Goal: Check status: Check status

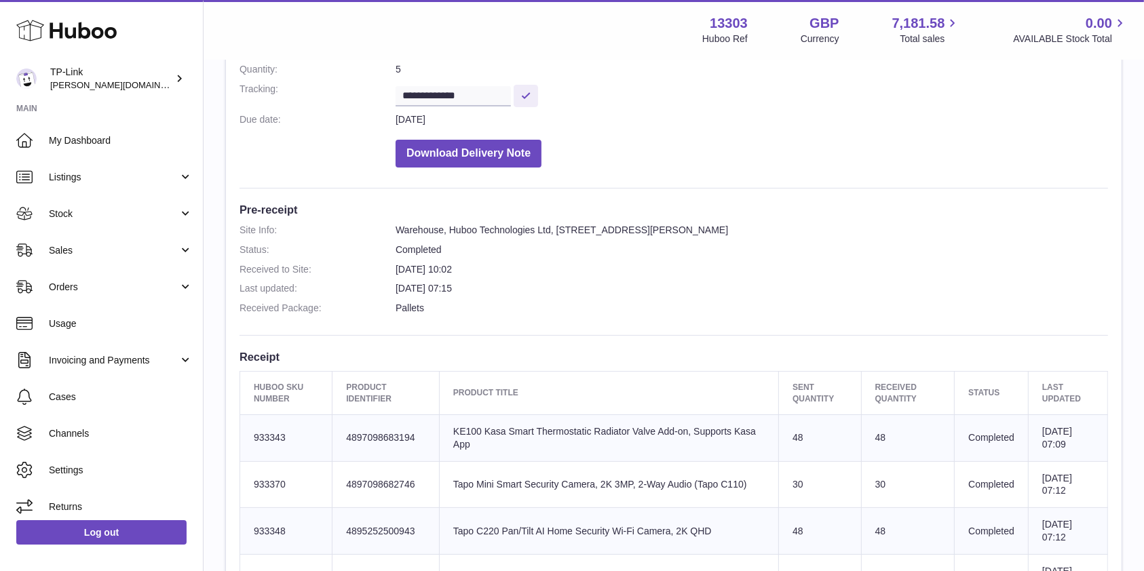
drag, startPoint x: 1082, startPoint y: 276, endPoint x: 550, endPoint y: 518, distance: 585.5
click at [1082, 276] on dl "Site Info: Warehouse, Huboo Technologies Ltd, Unit 2, More Plus Central Park, H…" at bounding box center [674, 273] width 869 height 98
click at [104, 208] on span "Stock" at bounding box center [114, 214] width 130 height 13
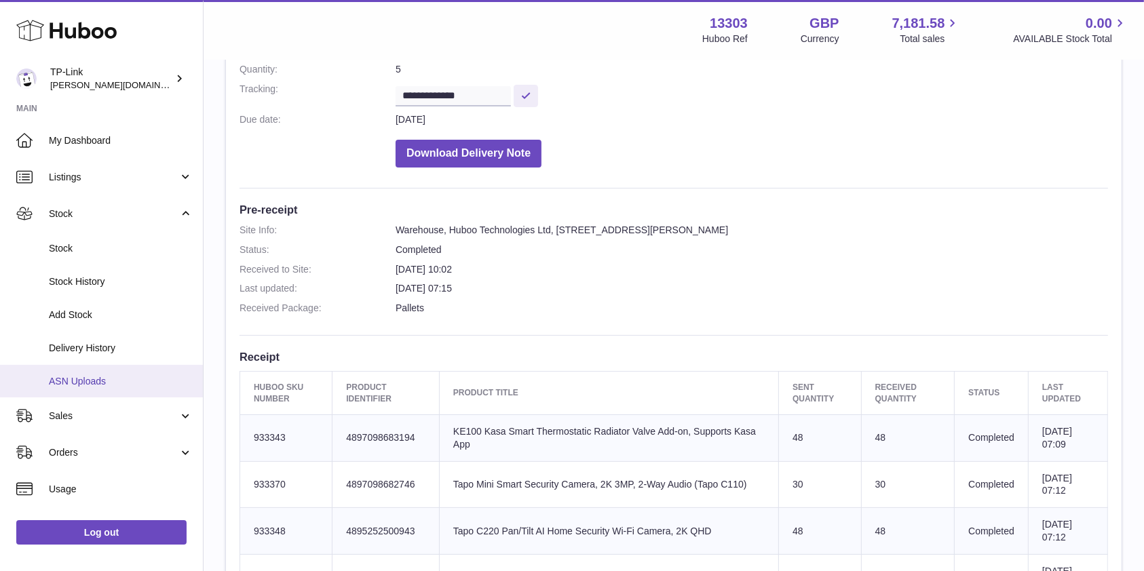
click at [103, 380] on span "ASN Uploads" at bounding box center [121, 381] width 144 height 13
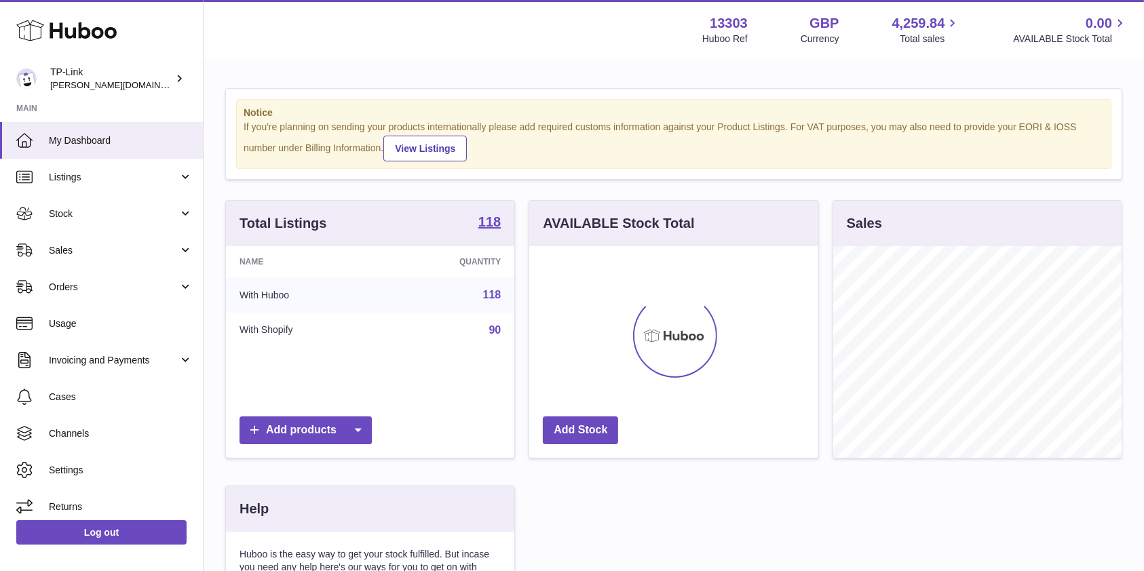
scroll to position [212, 288]
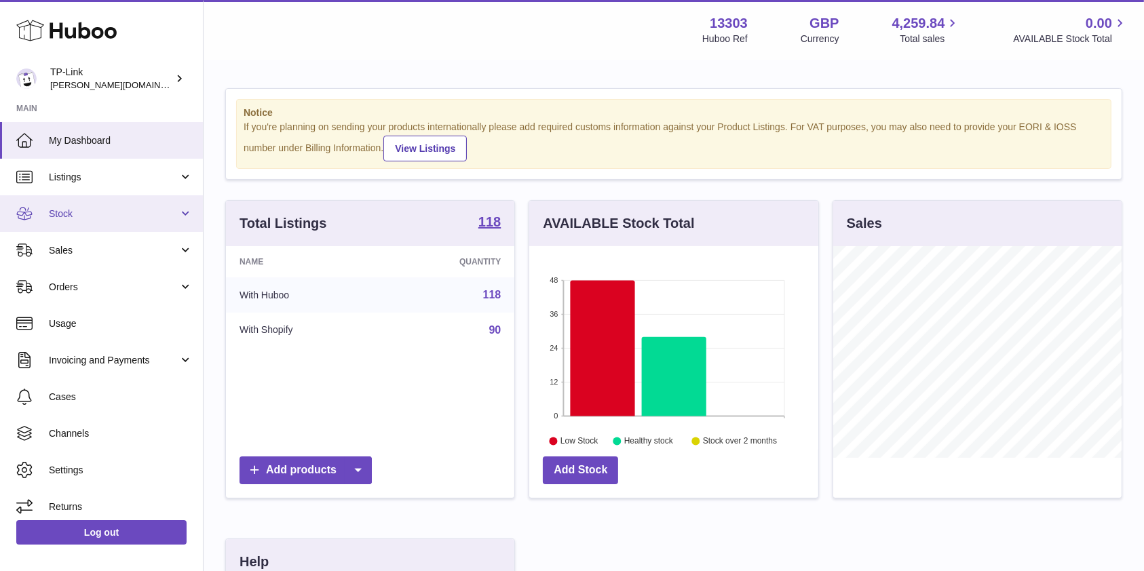
click at [114, 216] on span "Stock" at bounding box center [114, 214] width 130 height 13
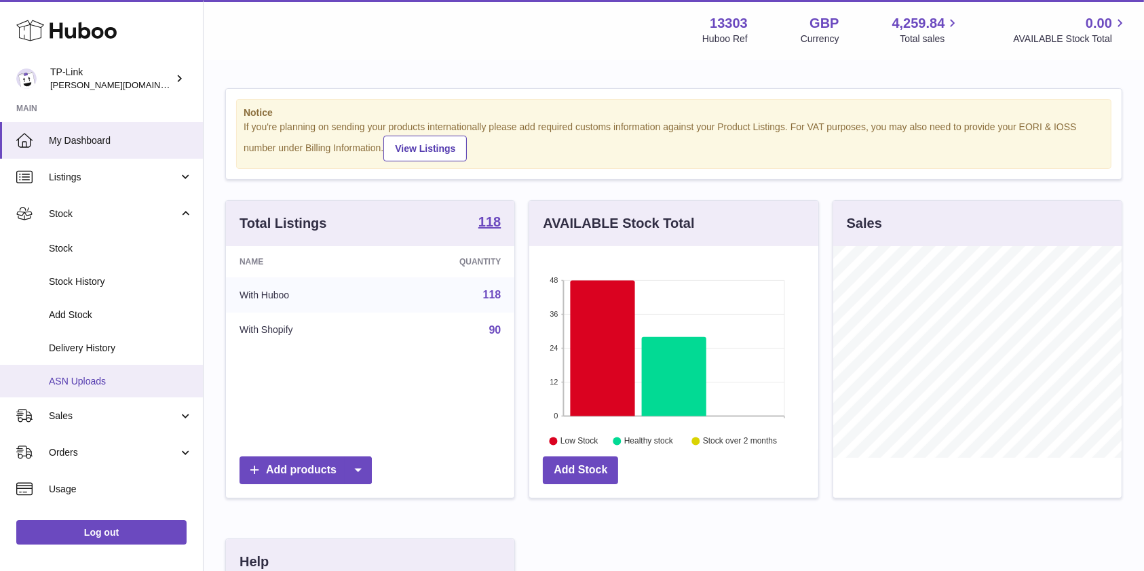
click at [130, 373] on link "ASN Uploads" at bounding box center [101, 381] width 203 height 33
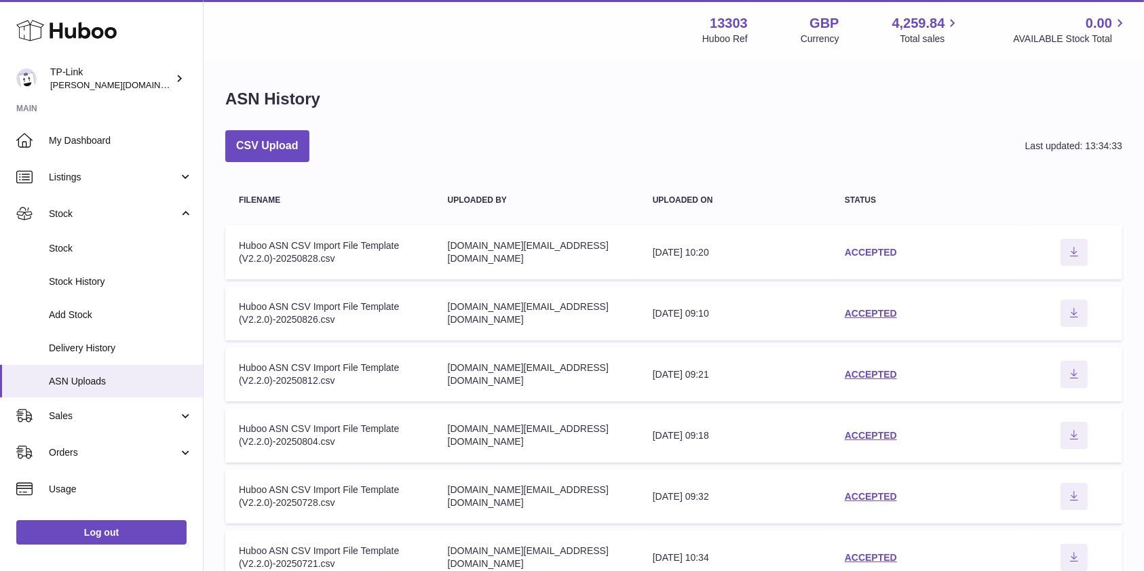
click at [850, 249] on link "ACCEPTED" at bounding box center [871, 252] width 52 height 11
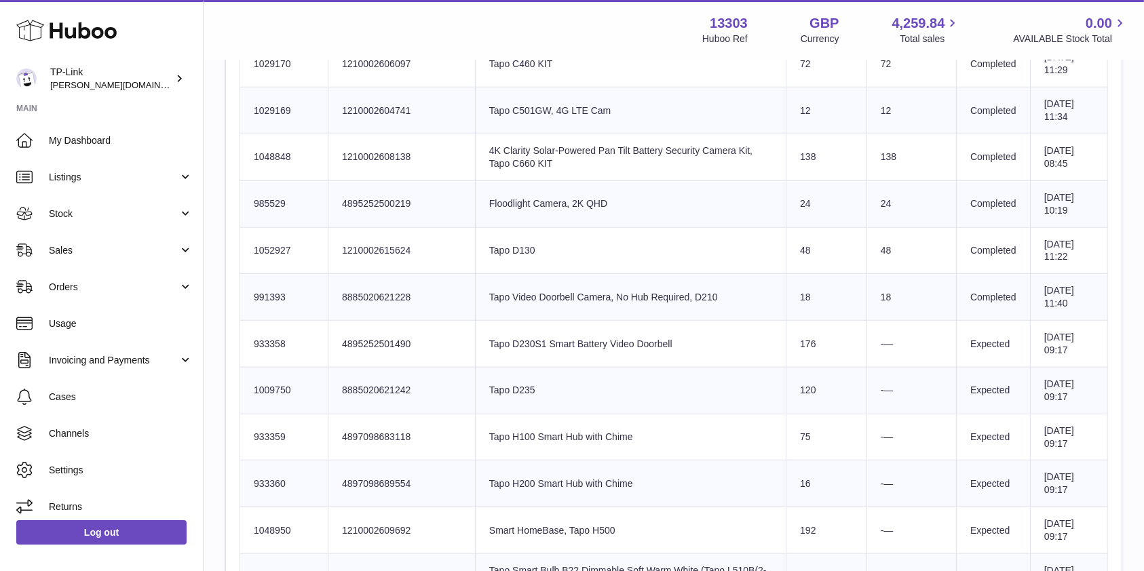
scroll to position [1357, 0]
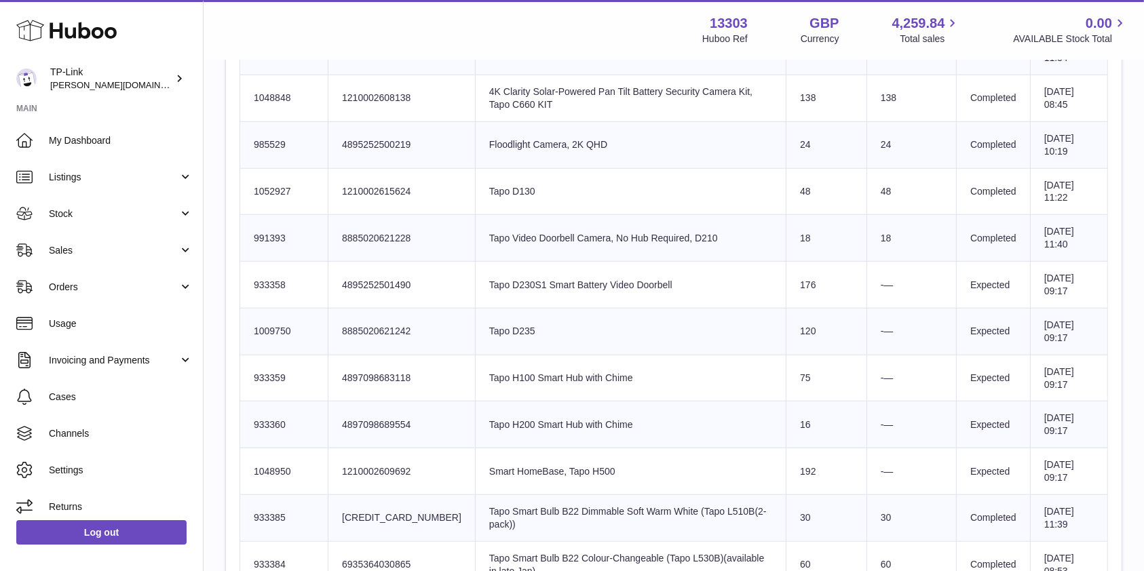
click at [694, 337] on td "Product title Tapo D235" at bounding box center [630, 331] width 311 height 47
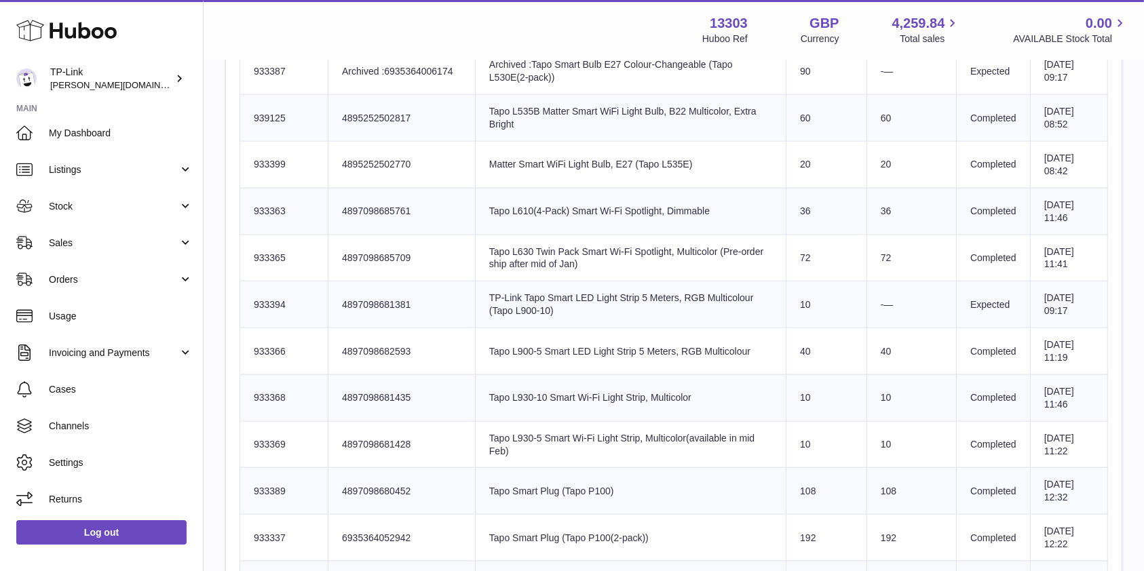
scroll to position [1990, 0]
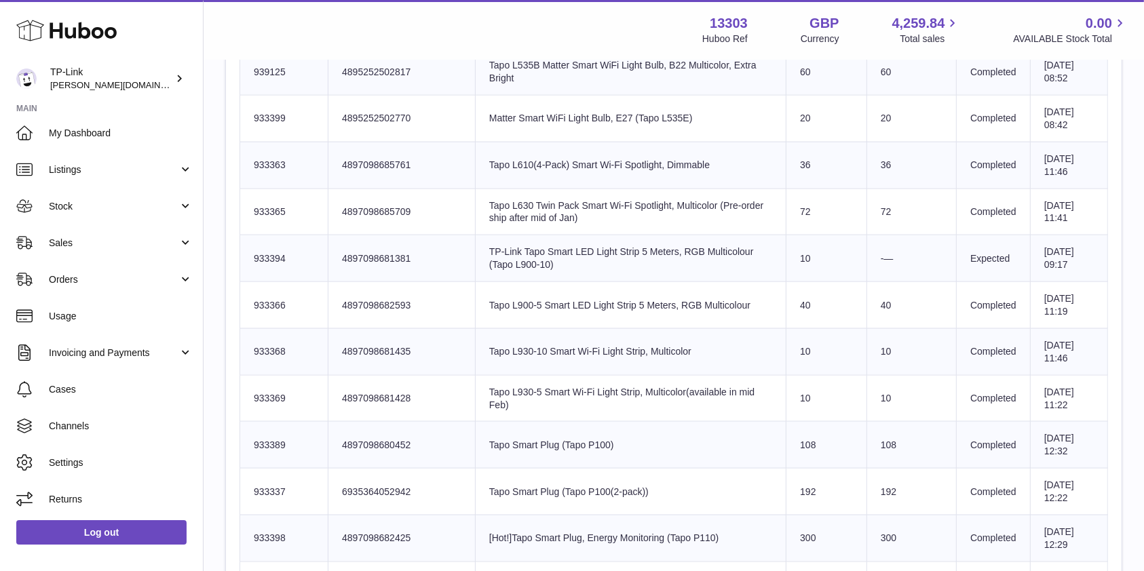
click at [612, 357] on td "Product title Tapo L930-10 Smart Wi-Fi Light Strip, Multicolor" at bounding box center [630, 351] width 311 height 47
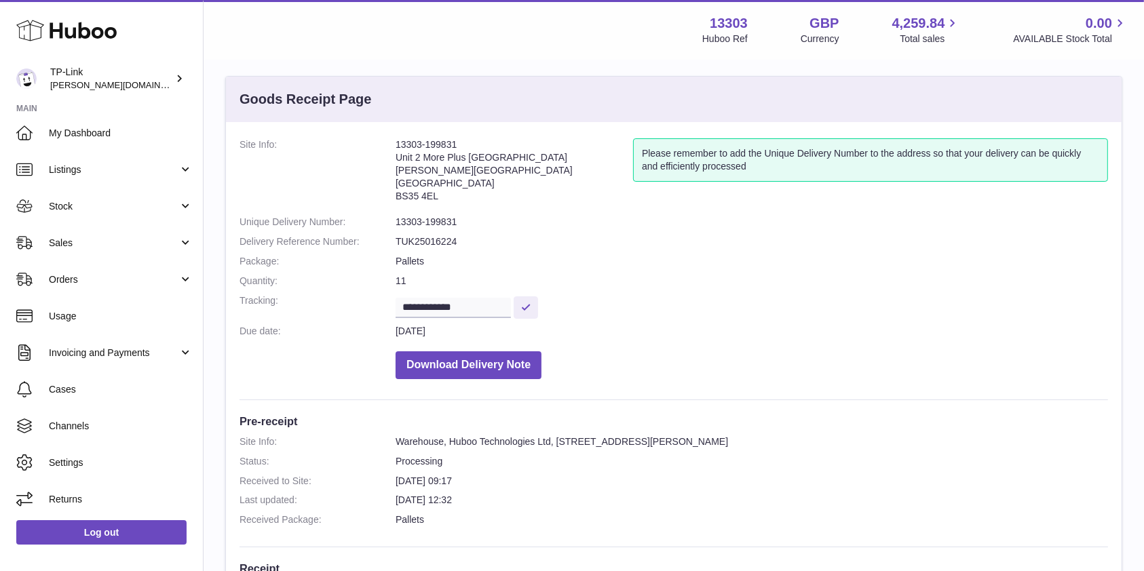
scroll to position [0, 0]
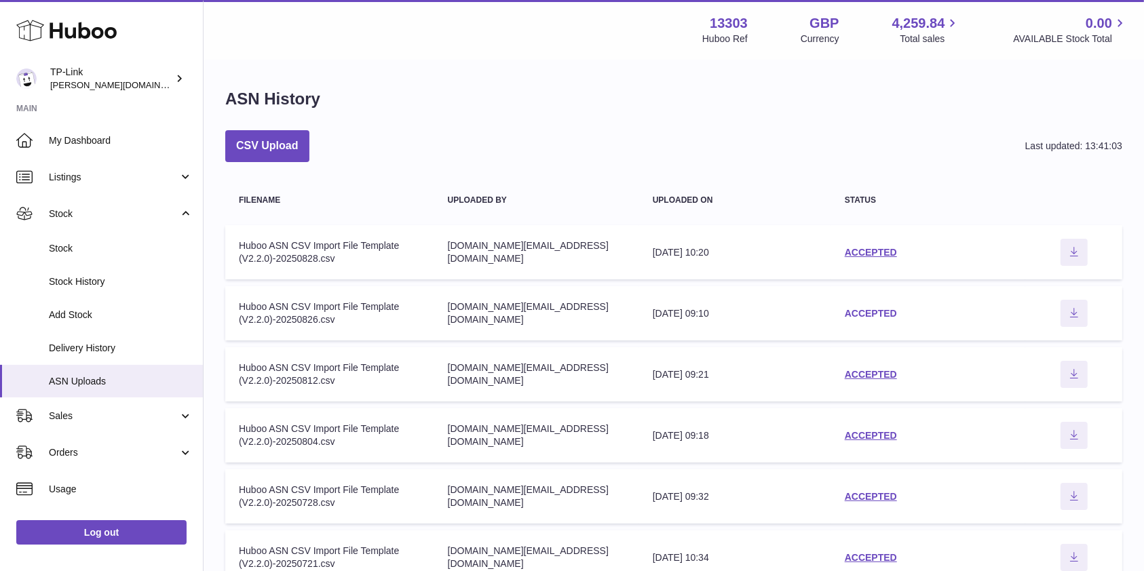
click at [870, 312] on link "ACCEPTED" at bounding box center [871, 313] width 52 height 11
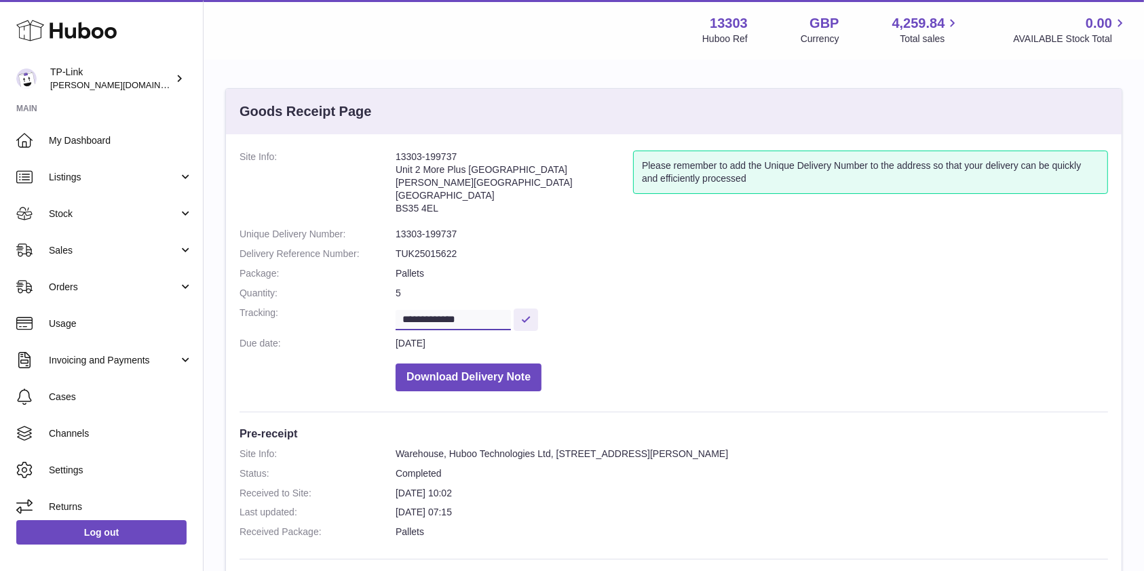
drag, startPoint x: 487, startPoint y: 314, endPoint x: 352, endPoint y: 312, distance: 135.7
click at [352, 312] on dl "**********" at bounding box center [674, 275] width 869 height 248
click at [852, 291] on dd "5" at bounding box center [752, 293] width 713 height 13
click at [841, 354] on dl "**********" at bounding box center [674, 275] width 869 height 248
click at [962, 388] on dd "Download Delivery Note" at bounding box center [752, 374] width 713 height 35
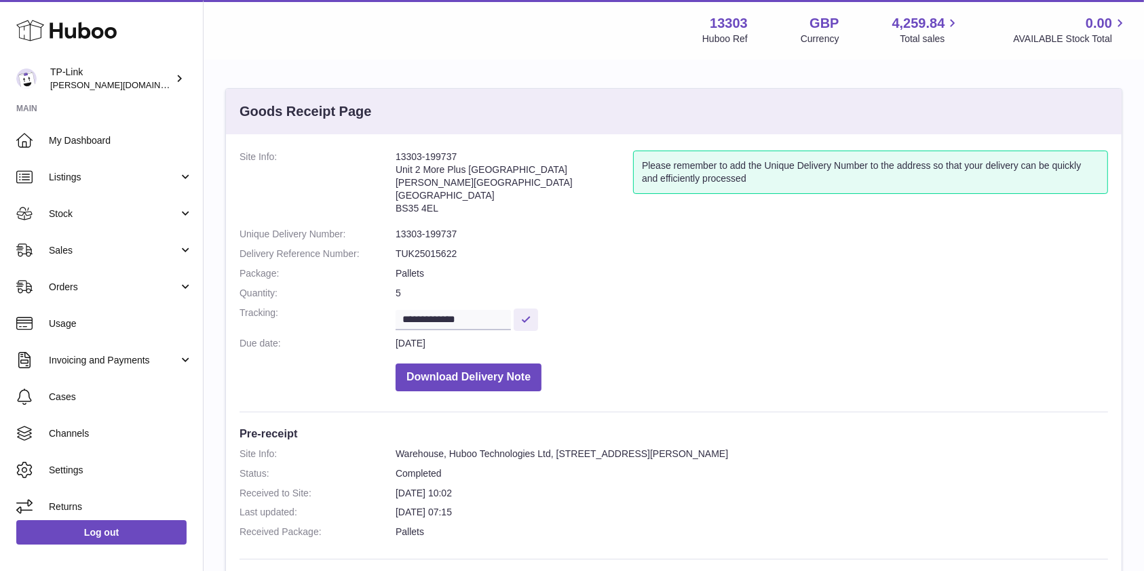
click at [760, 348] on dd "27th Aug 2025" at bounding box center [752, 343] width 713 height 13
drag, startPoint x: 666, startPoint y: 381, endPoint x: 664, endPoint y: 388, distance: 6.9
click at [666, 381] on dd "Download Delivery Note" at bounding box center [752, 374] width 713 height 35
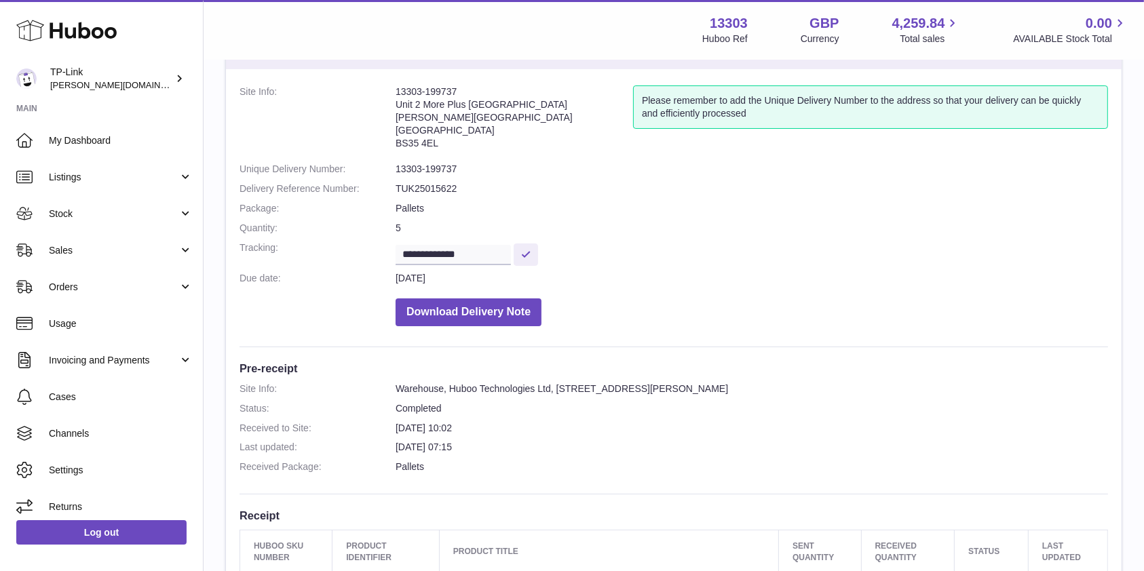
scroll to position [90, 0]
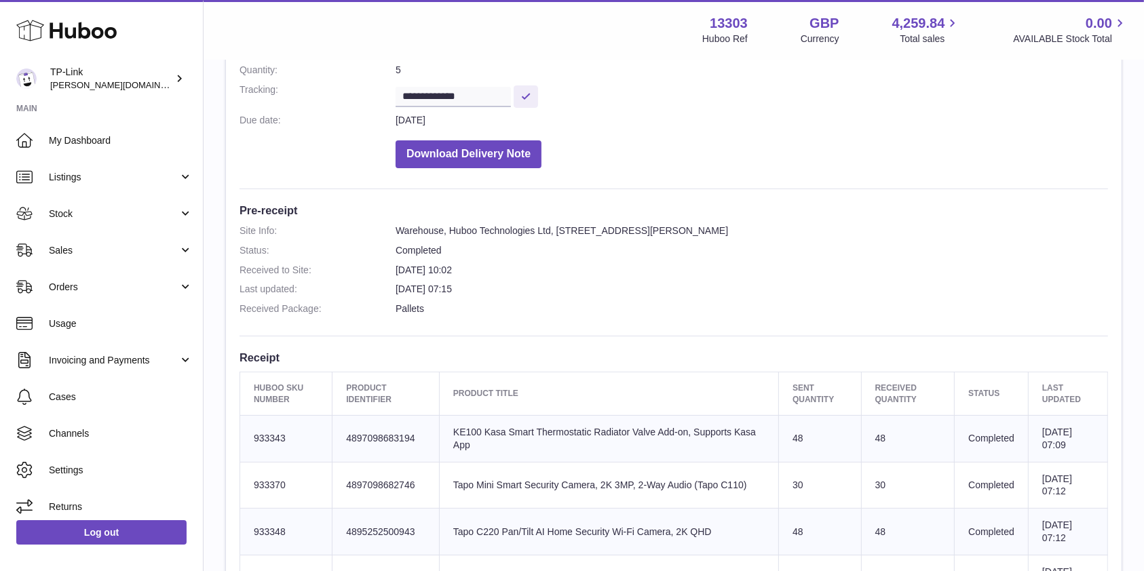
scroll to position [271, 0]
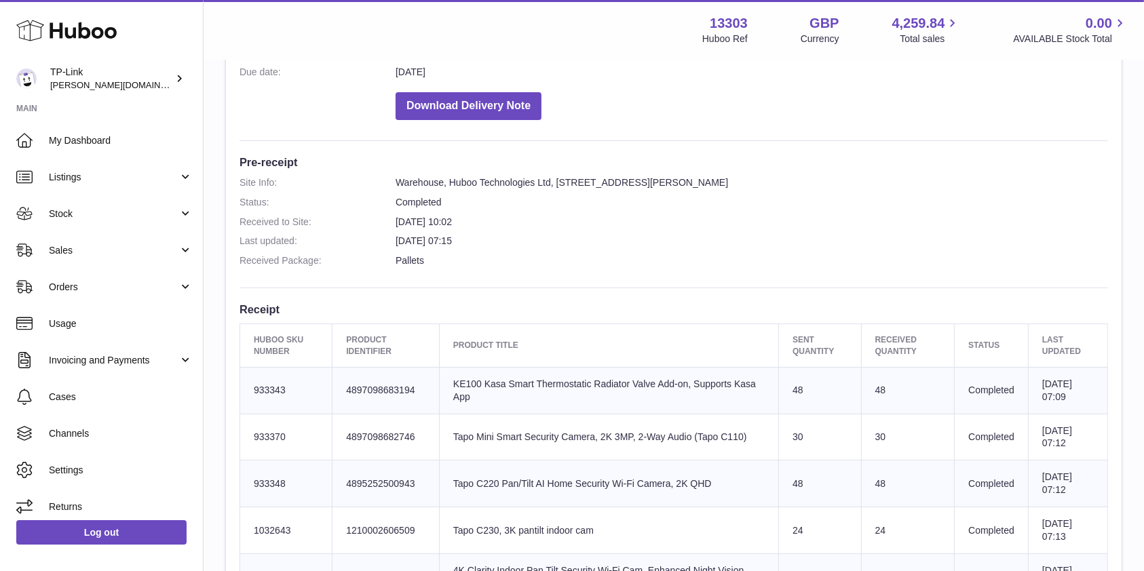
click at [940, 247] on dl "Site Info: Warehouse, Huboo Technologies Ltd, Unit 2, More Plus Central Park, H…" at bounding box center [674, 225] width 869 height 98
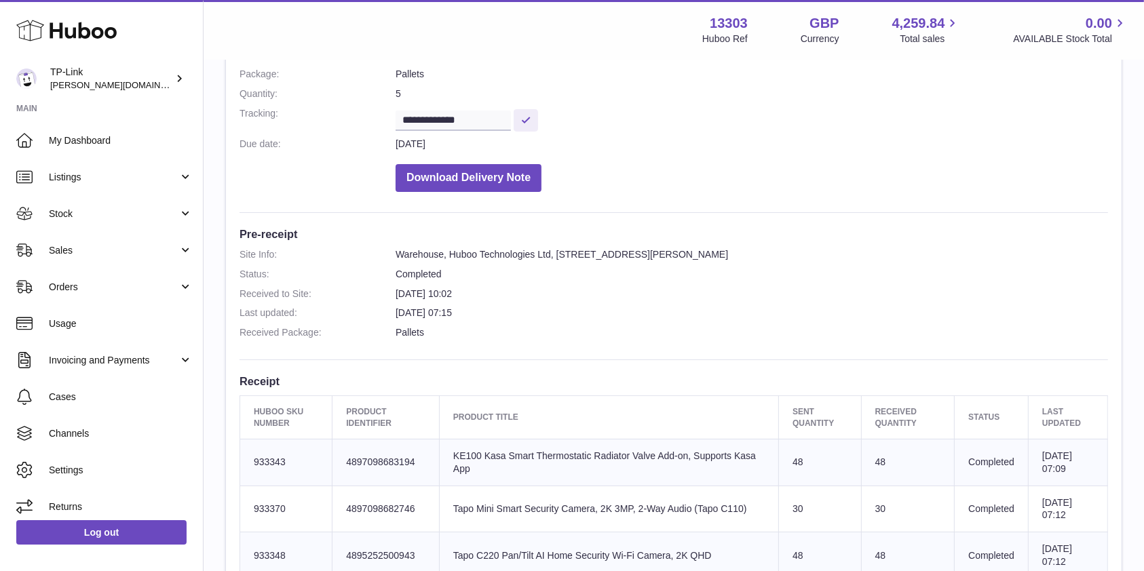
scroll to position [0, 0]
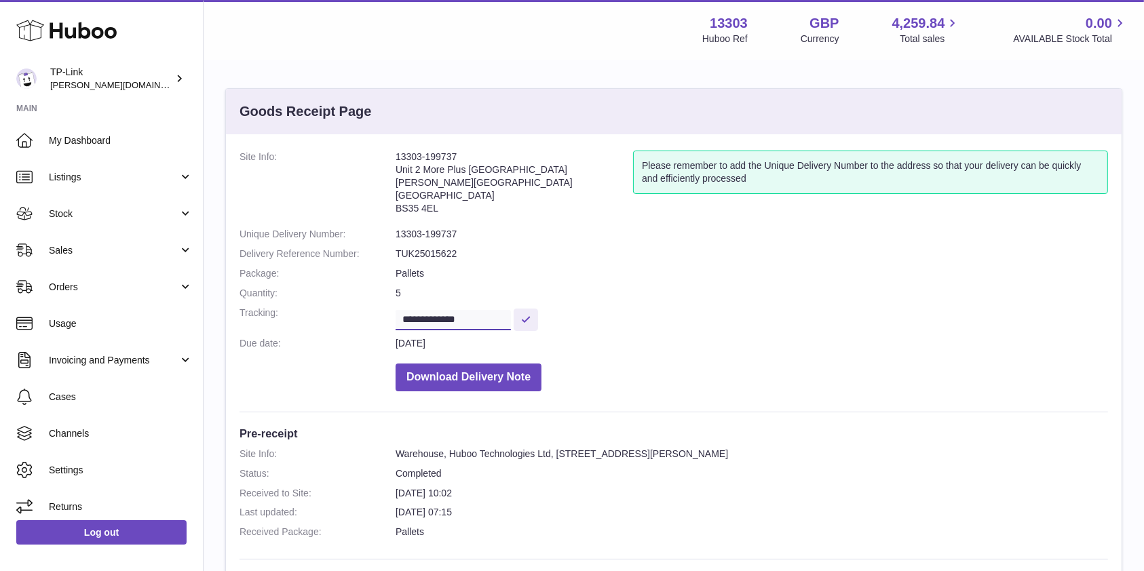
drag, startPoint x: 478, startPoint y: 316, endPoint x: 369, endPoint y: 314, distance: 109.3
click at [369, 314] on dl "**********" at bounding box center [674, 275] width 869 height 248
click at [768, 294] on dd "5" at bounding box center [752, 293] width 713 height 13
drag, startPoint x: 1056, startPoint y: 310, endPoint x: 1040, endPoint y: 312, distance: 15.7
click at [1056, 310] on dd "**********" at bounding box center [752, 319] width 713 height 24
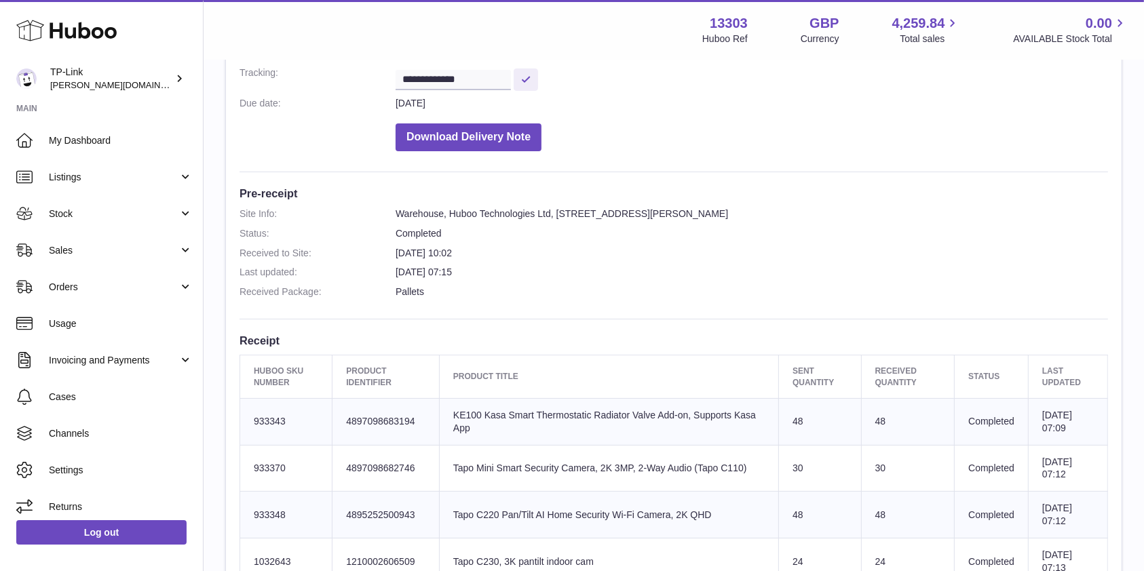
scroll to position [181, 0]
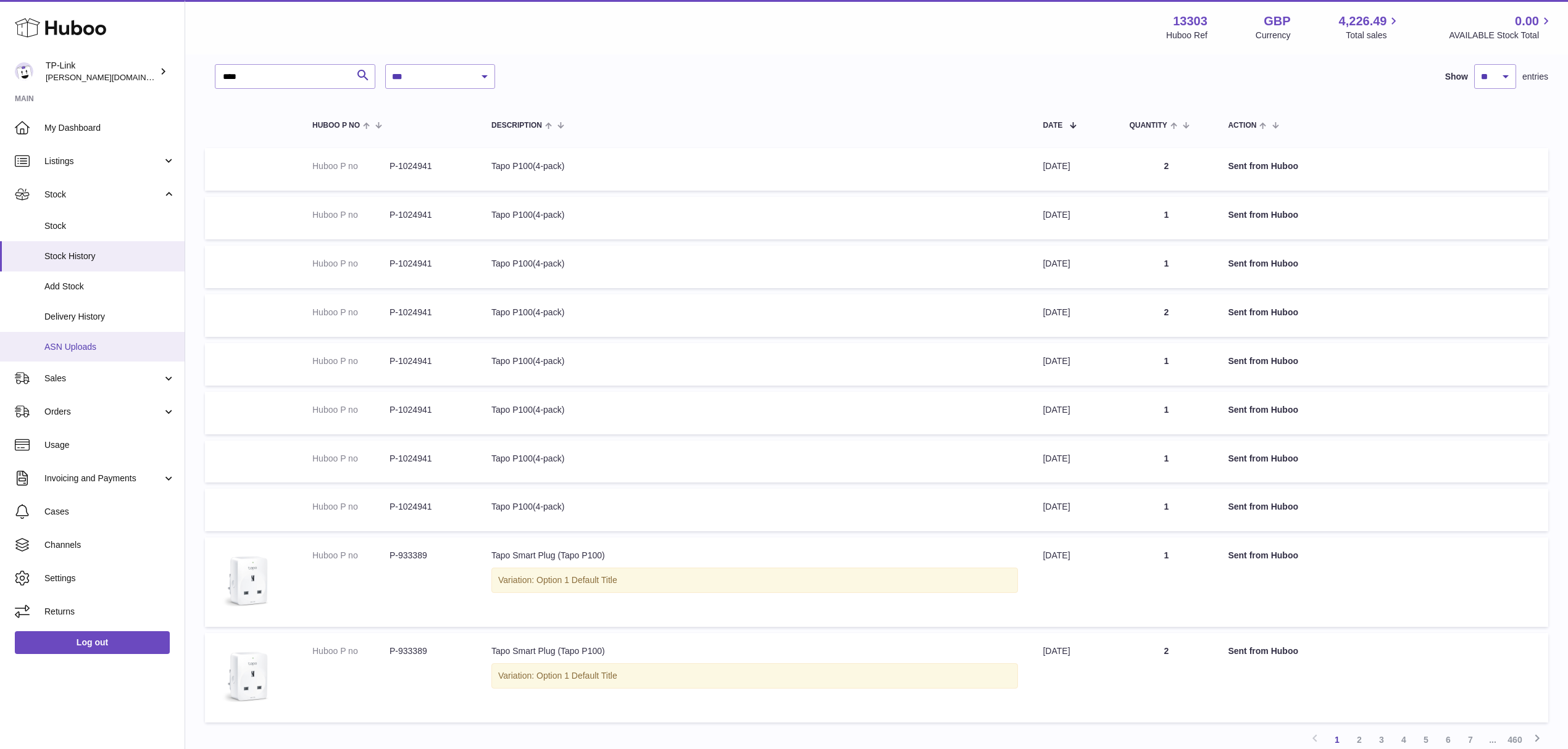
drag, startPoint x: 99, startPoint y: 338, endPoint x: 106, endPoint y: 338, distance: 7.0
click at [99, 338] on link "ASN Uploads" at bounding box center [92, 346] width 185 height 30
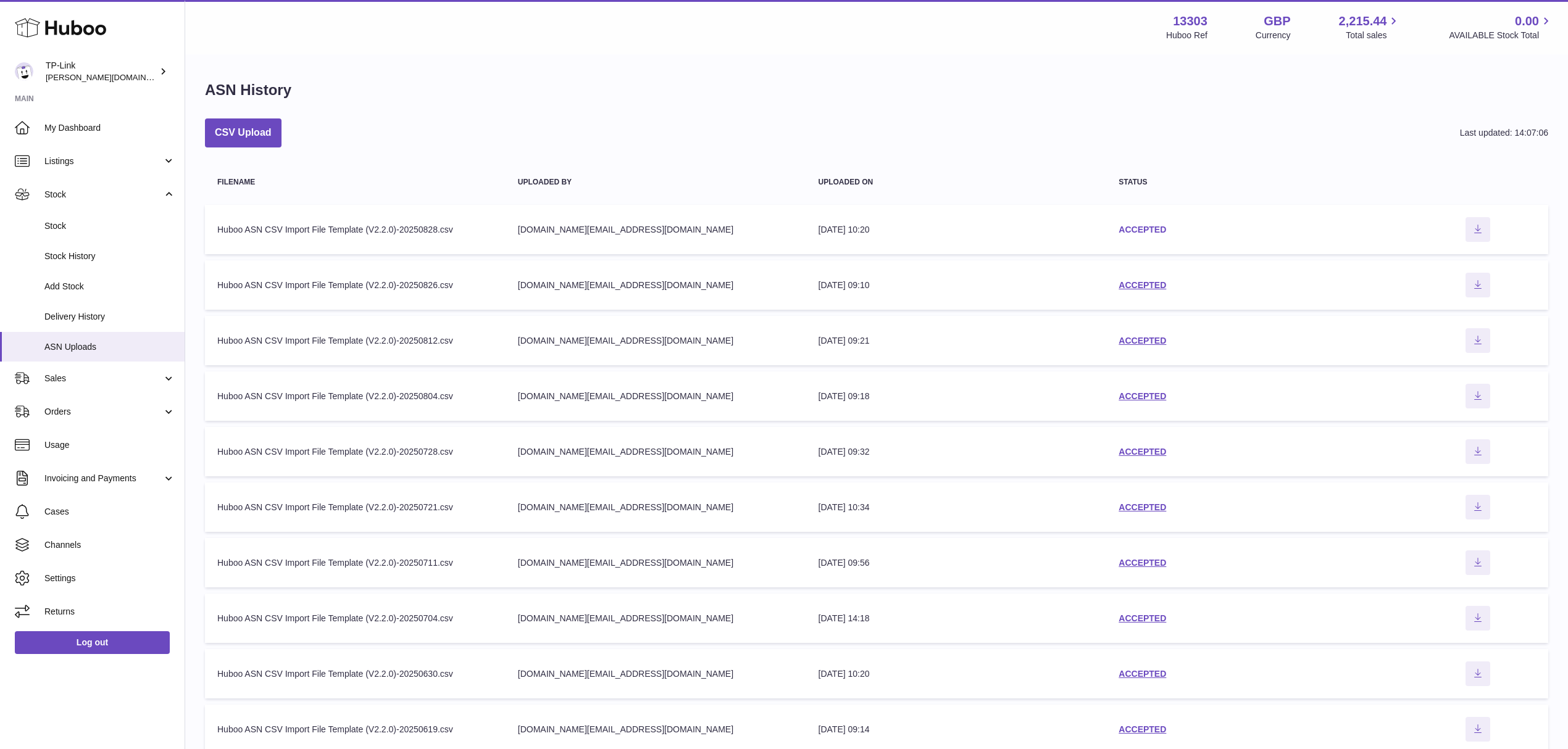
click at [1139, 227] on link "ACCEPTED" at bounding box center [1142, 229] width 47 height 10
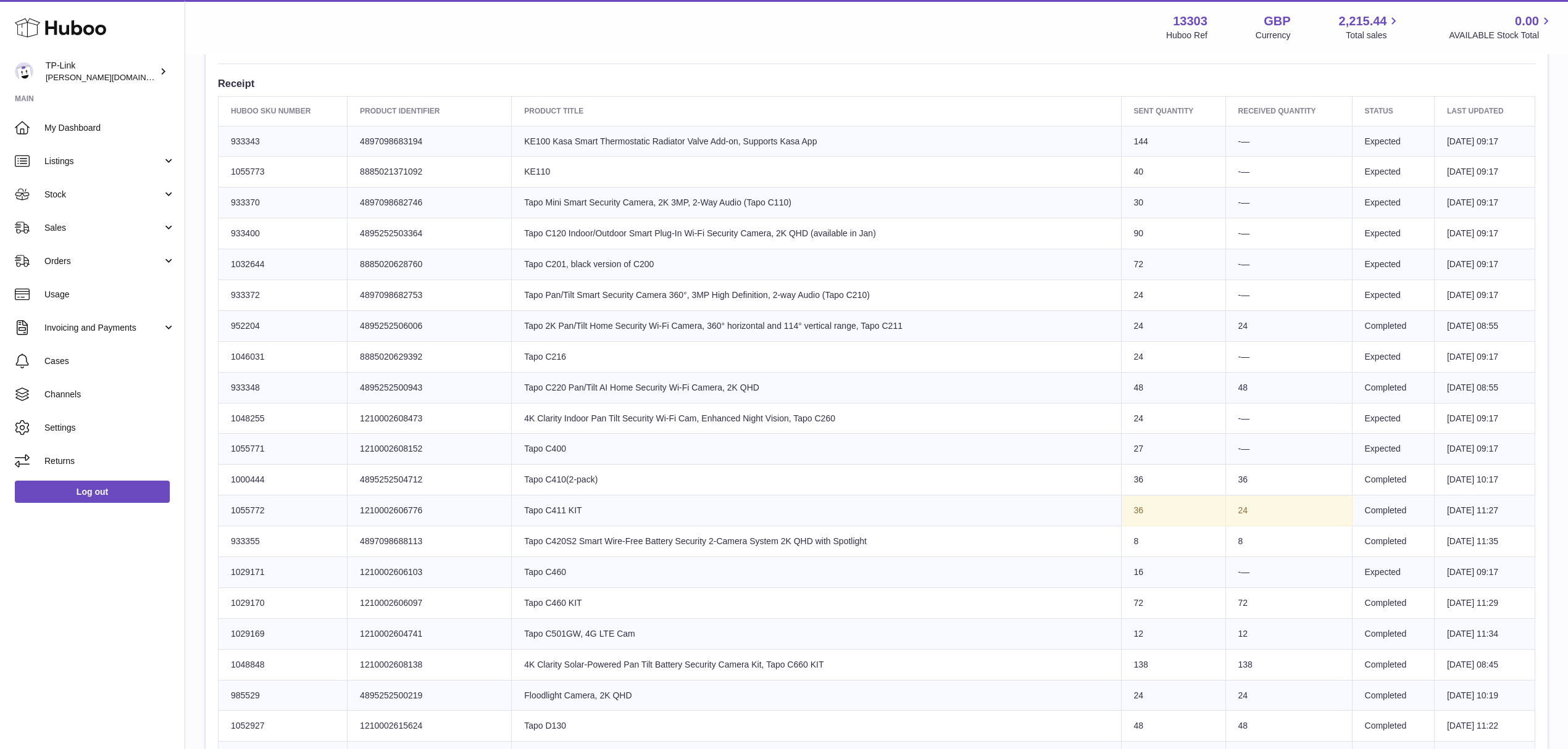
scroll to position [411, 0]
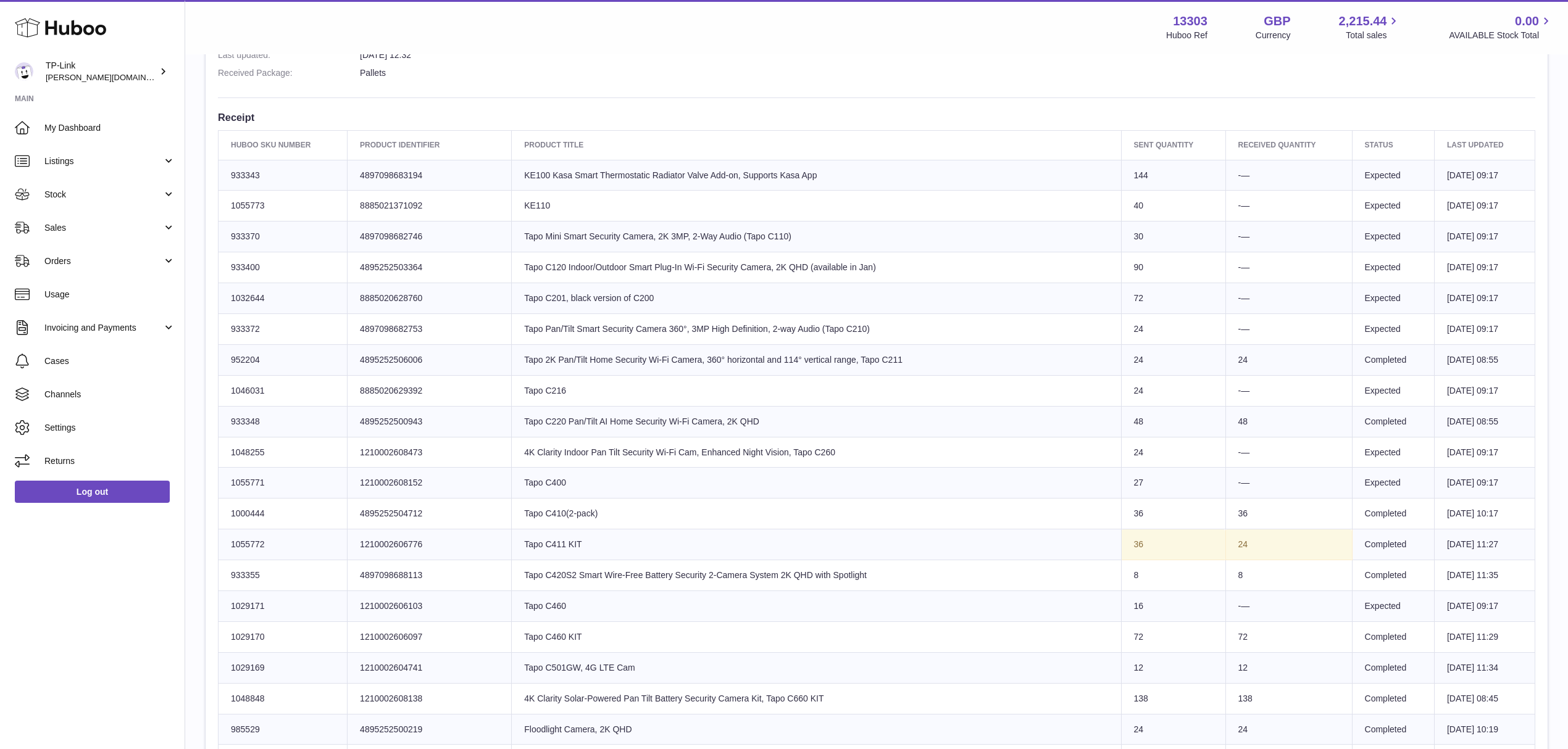
drag, startPoint x: 556, startPoint y: 546, endPoint x: 498, endPoint y: 546, distance: 58.0
click at [512, 546] on td "Product title Tapo C411 KIT" at bounding box center [817, 544] width 609 height 31
copy td "Tapo C411 KIT"
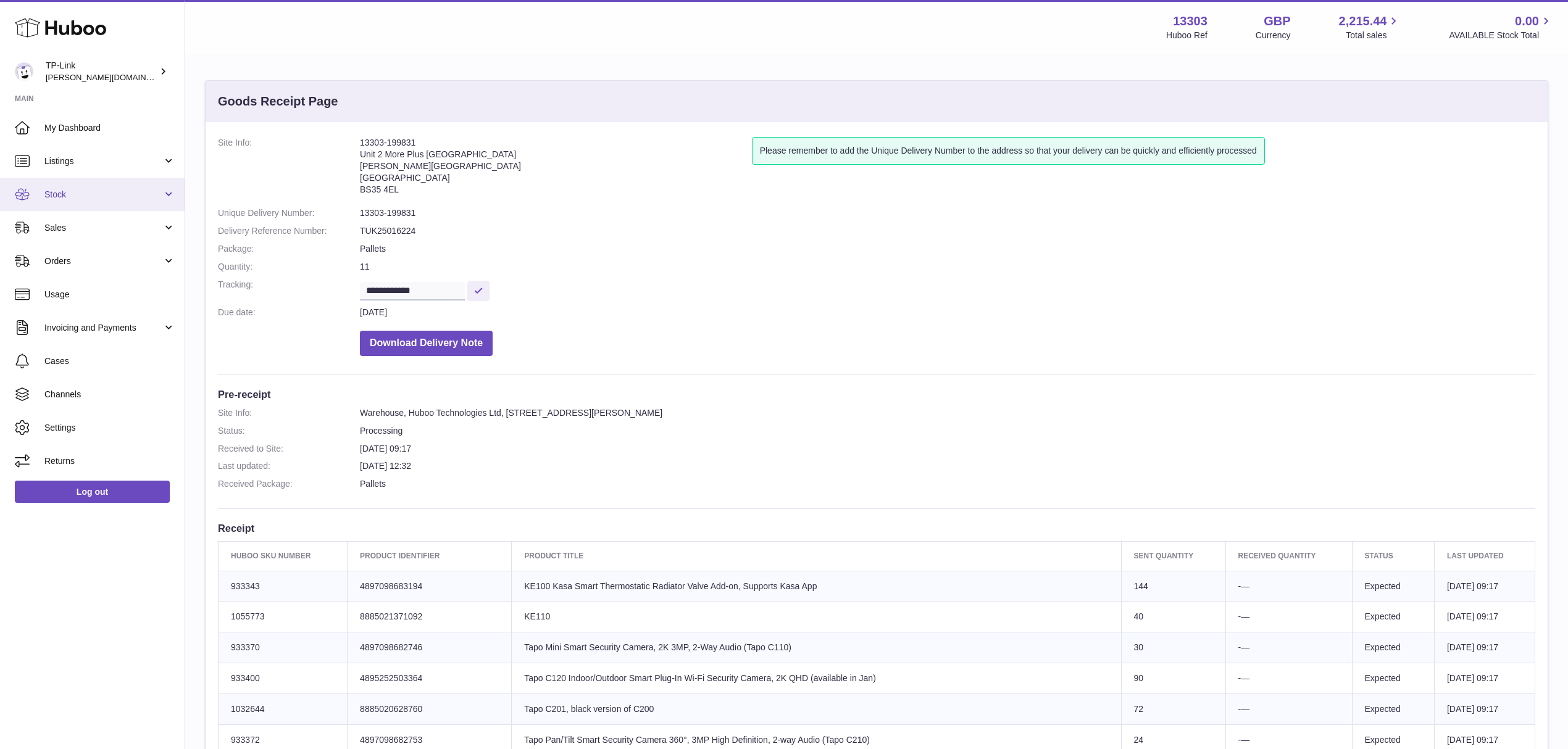
click at [89, 200] on span "Stock" at bounding box center [104, 195] width 118 height 12
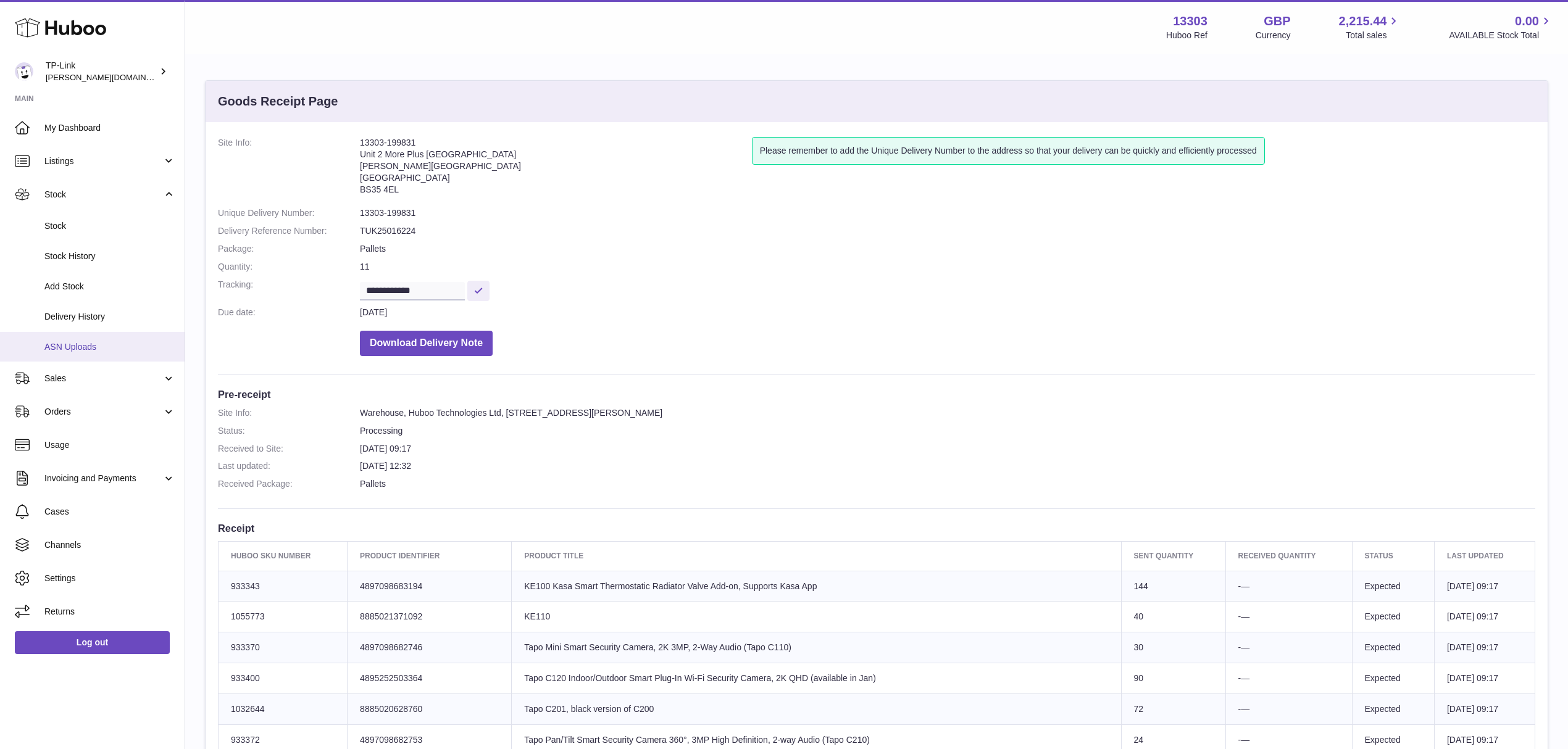
click at [87, 341] on span "ASN Uploads" at bounding box center [110, 346] width 131 height 12
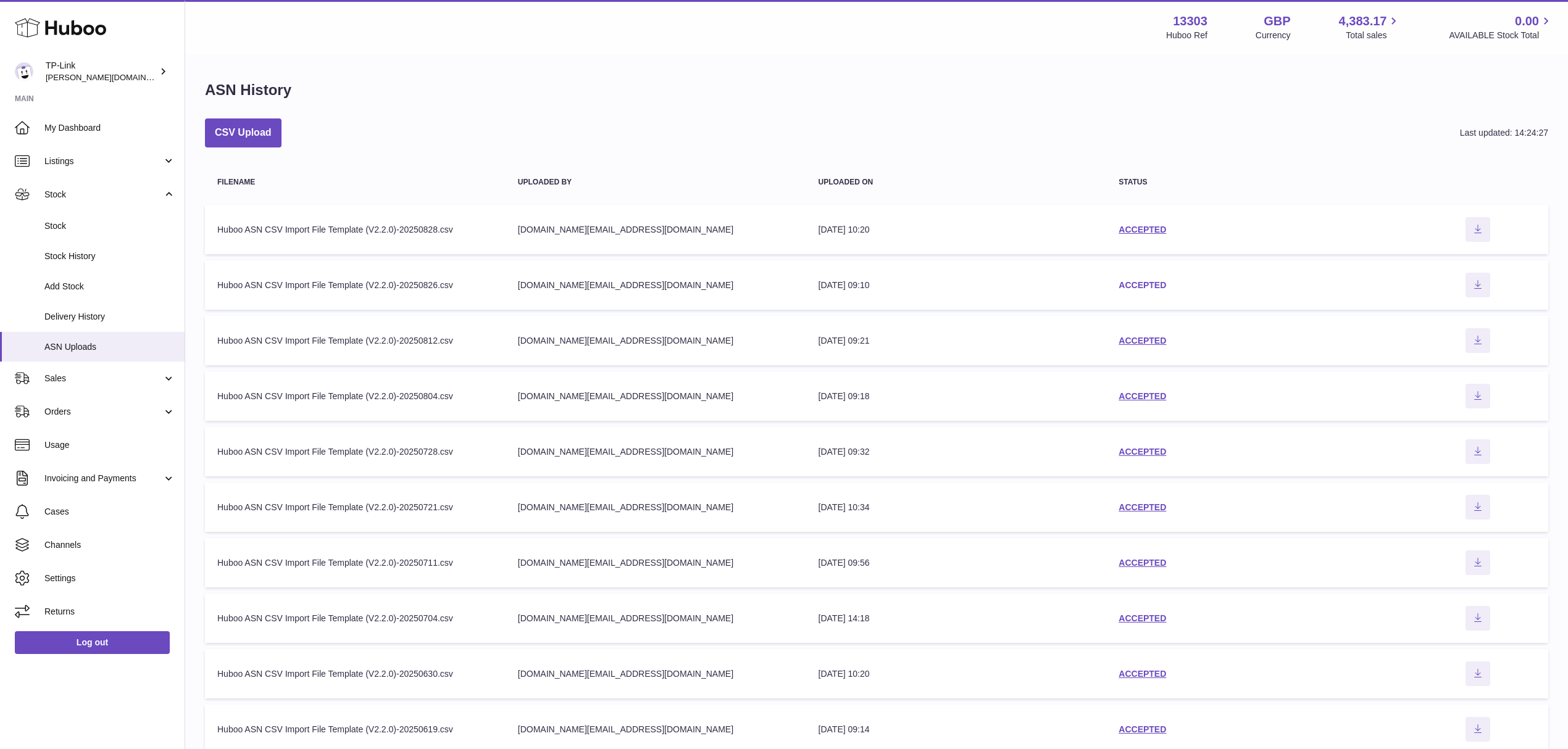
click at [1130, 282] on link "ACCEPTED" at bounding box center [1142, 285] width 47 height 10
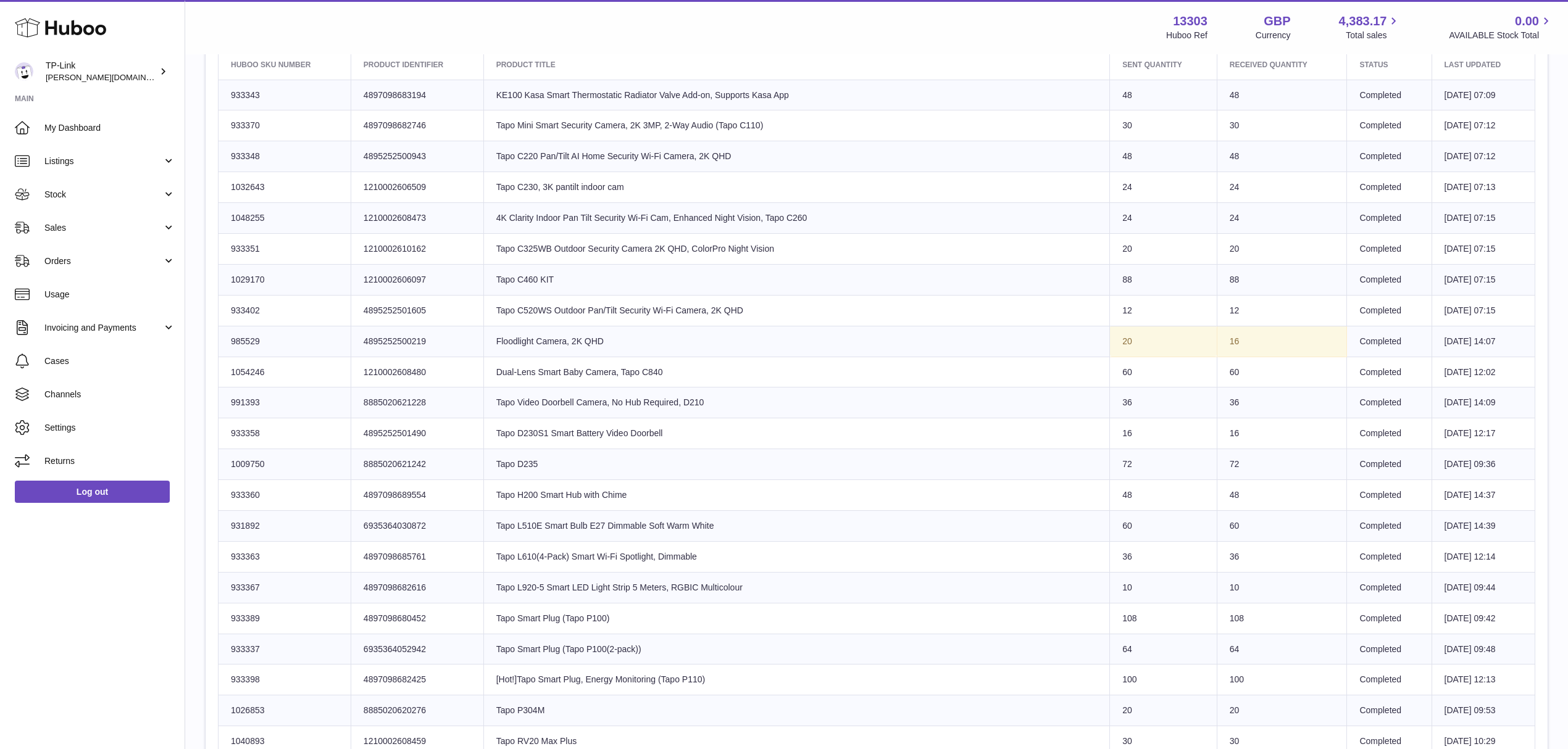
scroll to position [452, 0]
